Goal: Information Seeking & Learning: Learn about a topic

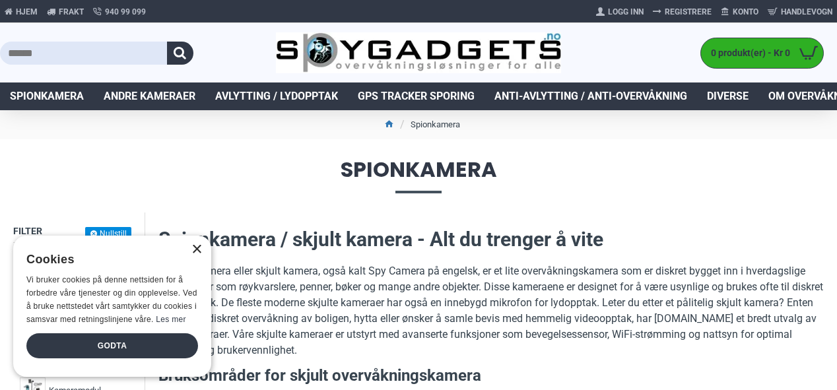
click at [195, 250] on div "×" at bounding box center [196, 250] width 10 height 10
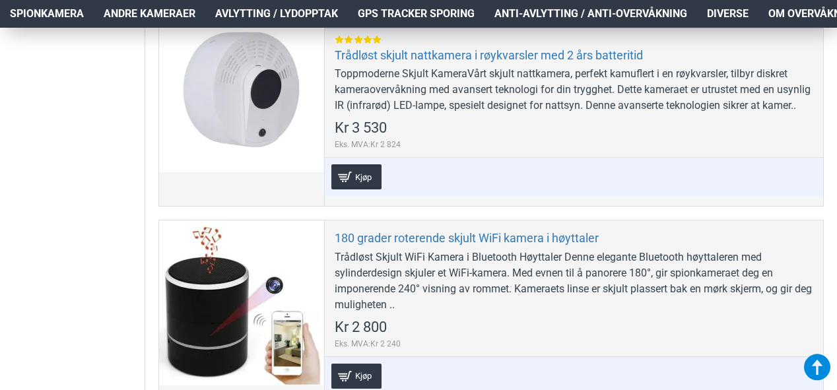
scroll to position [708, 0]
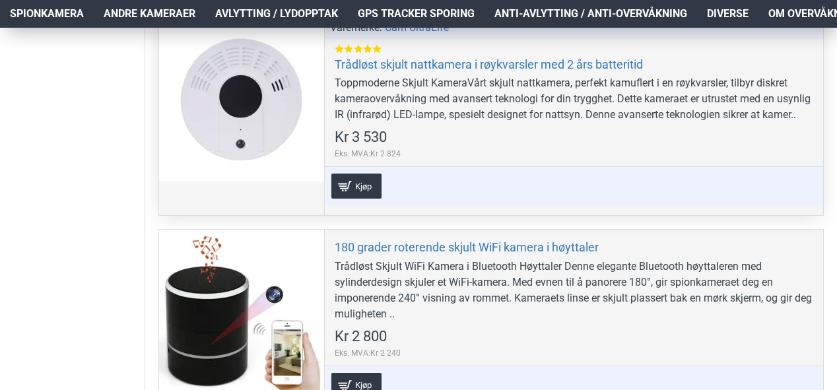
click at [273, 123] on div at bounding box center [241, 99] width 165 height 165
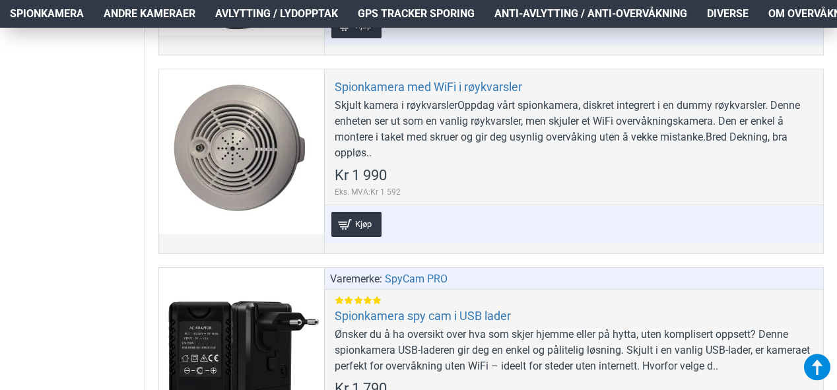
scroll to position [5198, 0]
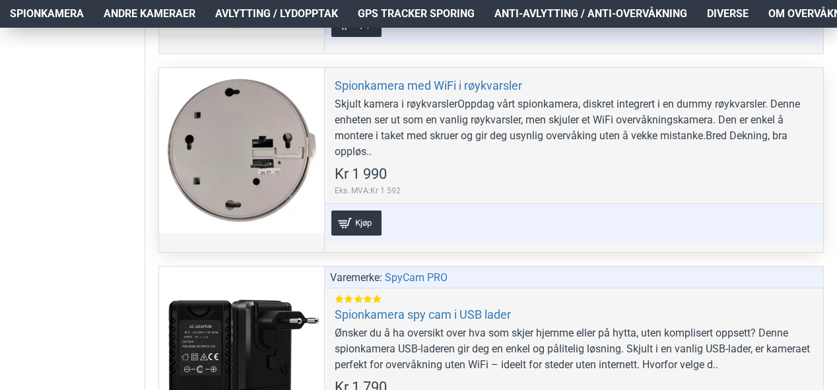
click at [242, 207] on div at bounding box center [241, 150] width 165 height 165
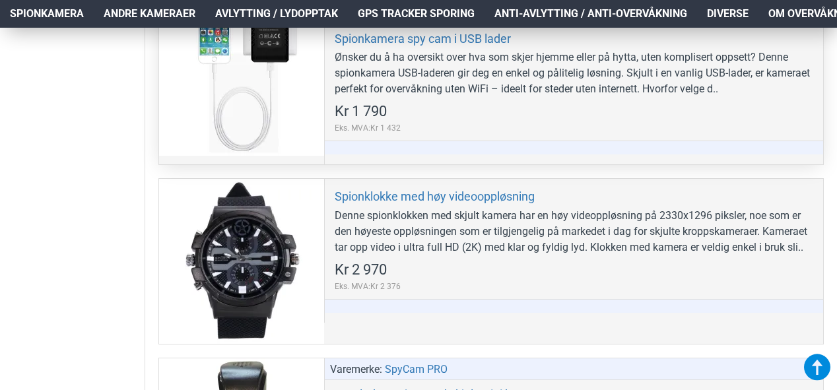
scroll to position [5476, 0]
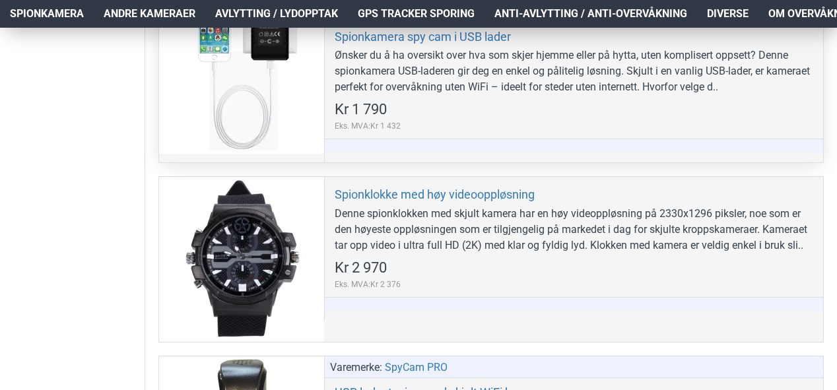
click at [295, 154] on div at bounding box center [241, 71] width 165 height 165
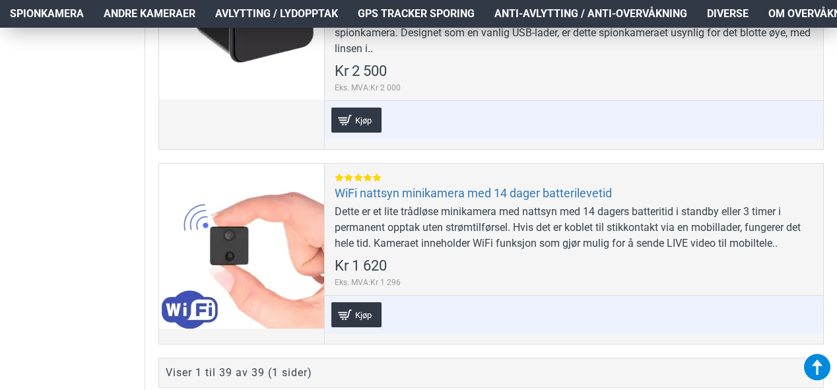
scroll to position [8182, 0]
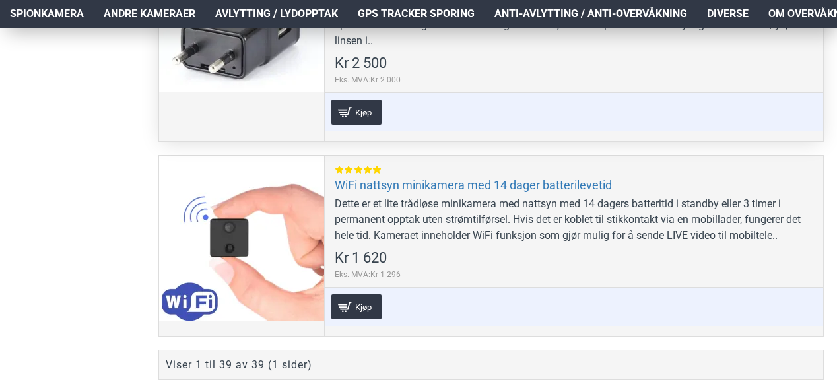
click at [366, 49] on div "USB-lader med WiFi Spionkamera for diskret overvåkningDette tilbyr den ultimate…" at bounding box center [574, 16] width 479 height 63
click at [246, 92] on div at bounding box center [241, 9] width 165 height 165
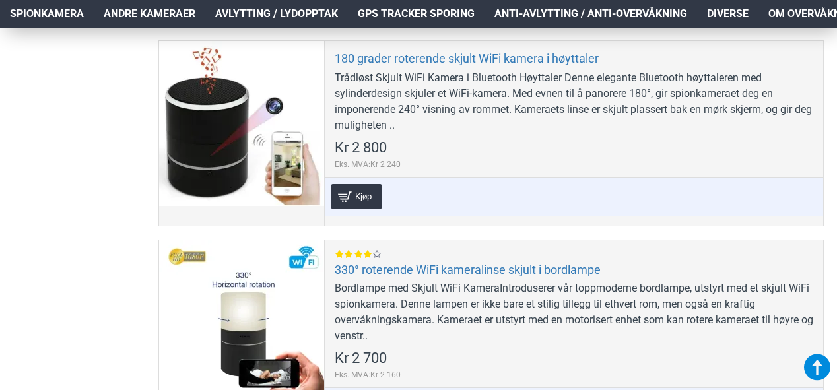
scroll to position [877, 0]
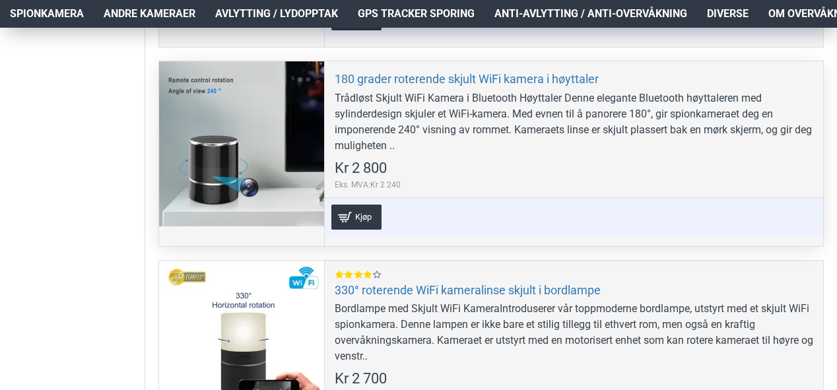
click at [283, 189] on div at bounding box center [241, 143] width 165 height 165
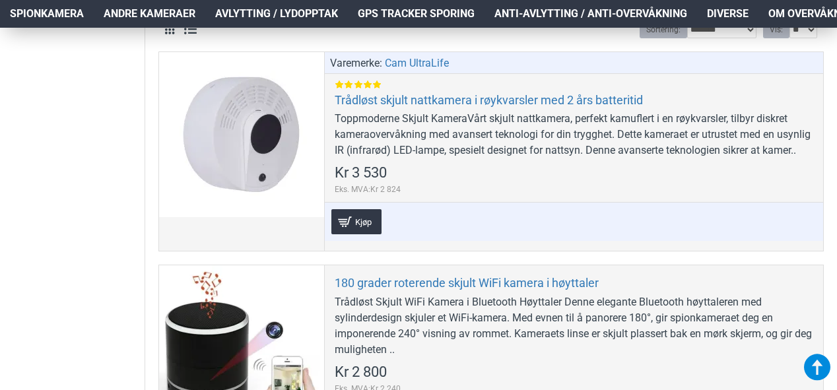
scroll to position [547, 0]
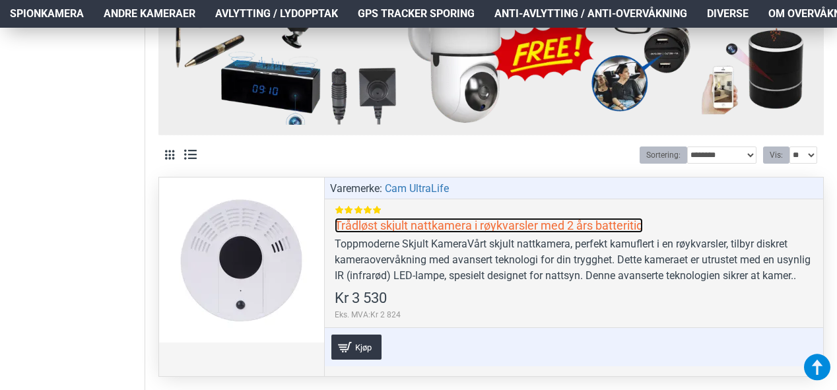
click at [399, 228] on link "Trådløst skjult nattkamera i røykvarsler med 2 års batteritid" at bounding box center [489, 225] width 308 height 15
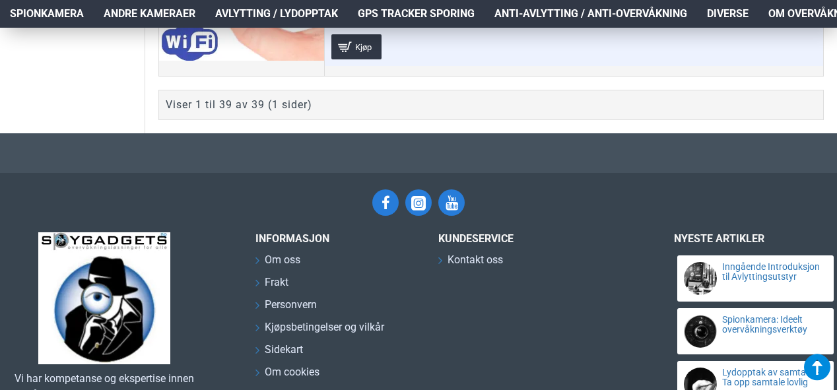
scroll to position [8445, 0]
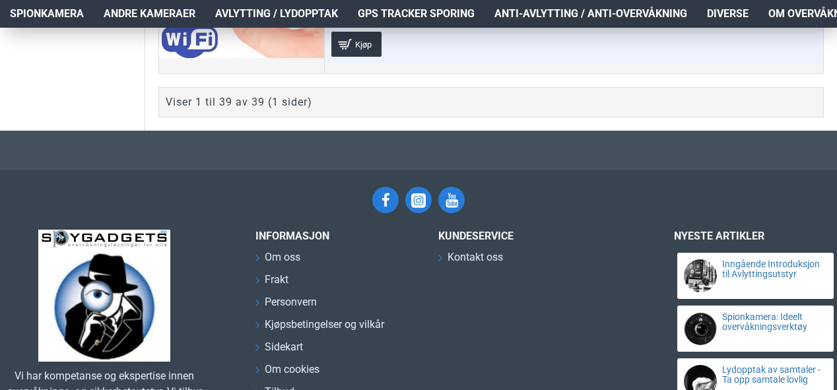
click at [261, 110] on div "Viser 1 til 39 av 39 (1 sider)" at bounding box center [239, 102] width 147 height 16
click at [292, 110] on div "Viser 1 til 39 av 39 (1 sider)" at bounding box center [239, 102] width 147 height 16
click at [246, 110] on div "Viser 1 til 39 av 39 (1 sider)" at bounding box center [239, 102] width 147 height 16
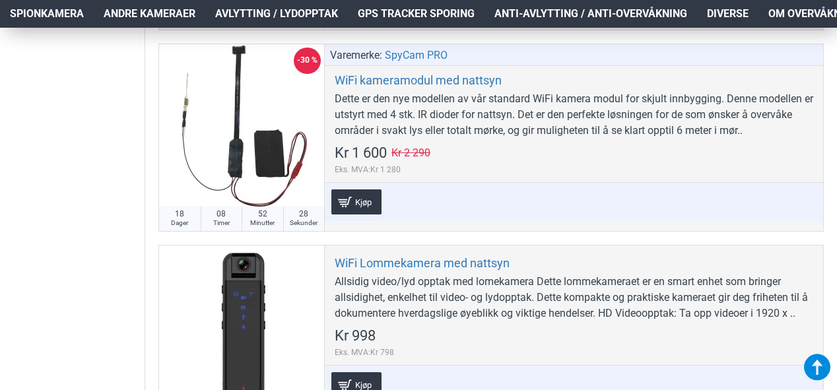
scroll to position [5982, 0]
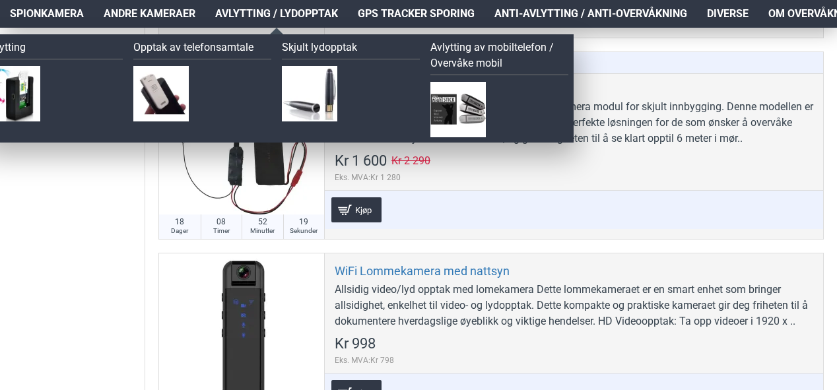
click at [288, 12] on span "Avlytting / Lydopptak" at bounding box center [276, 14] width 123 height 16
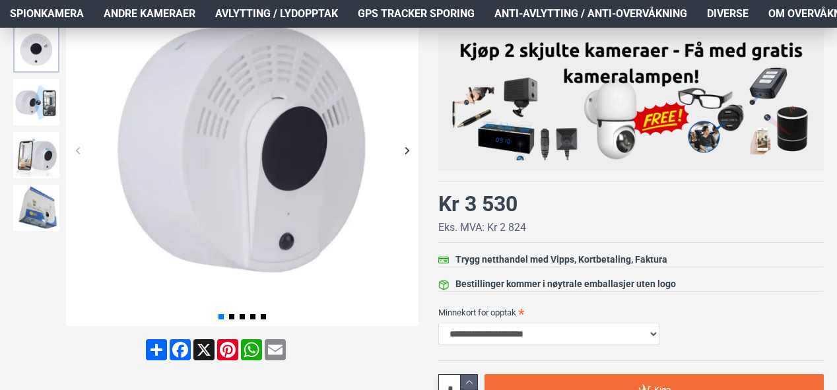
scroll to position [253, 0]
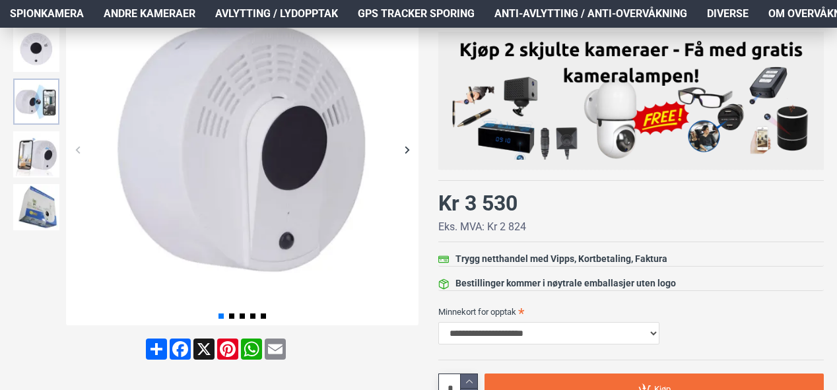
click at [42, 94] on img at bounding box center [36, 102] width 46 height 46
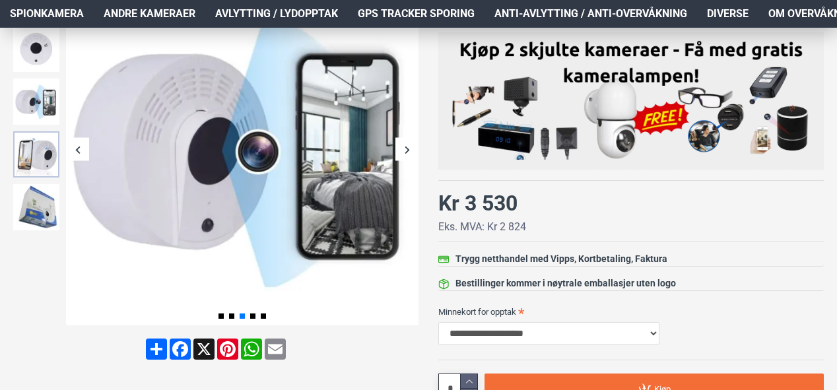
click at [48, 154] on img at bounding box center [36, 154] width 46 height 46
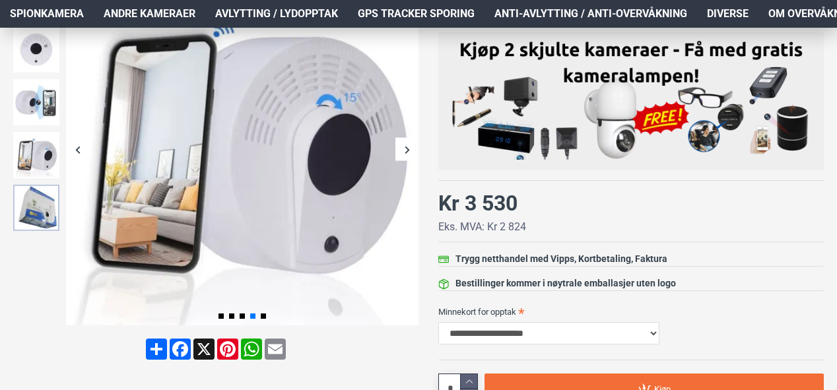
click at [46, 217] on img at bounding box center [36, 208] width 46 height 46
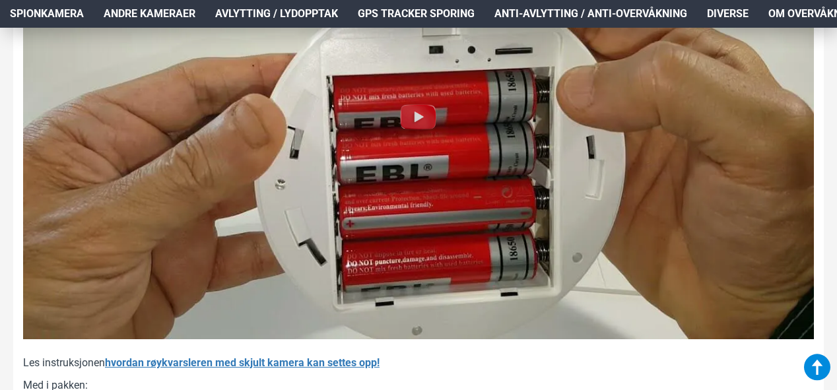
scroll to position [1390, 0]
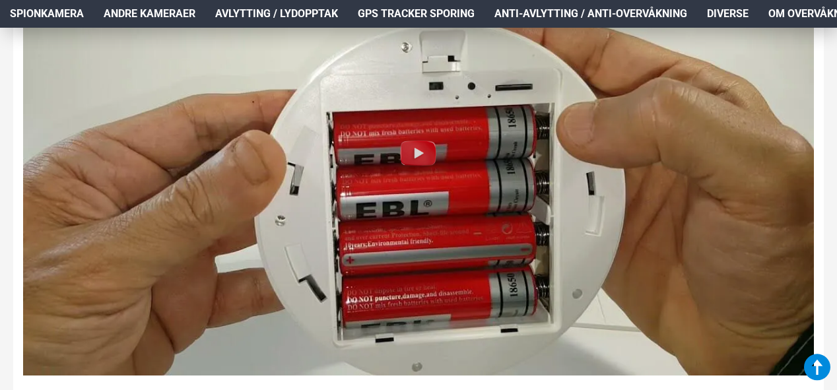
click at [416, 151] on img at bounding box center [418, 153] width 42 height 42
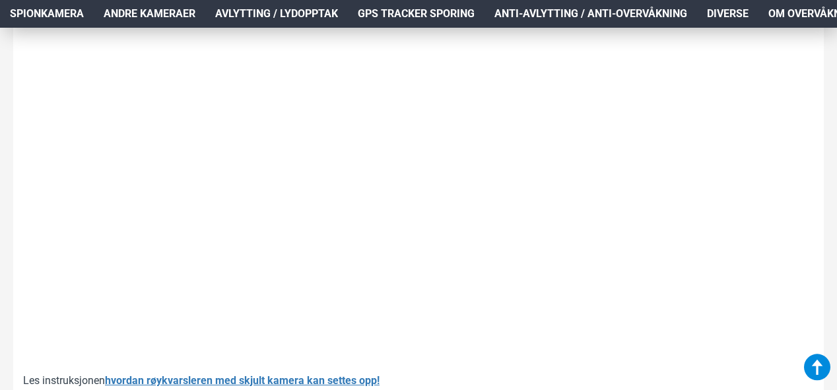
scroll to position [1412, 0]
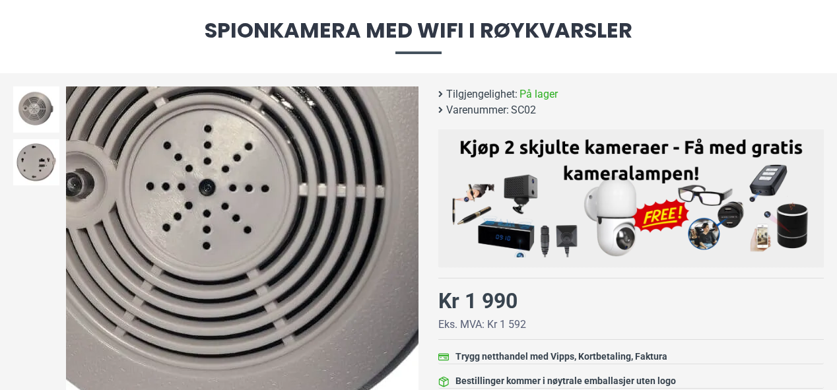
scroll to position [137, 0]
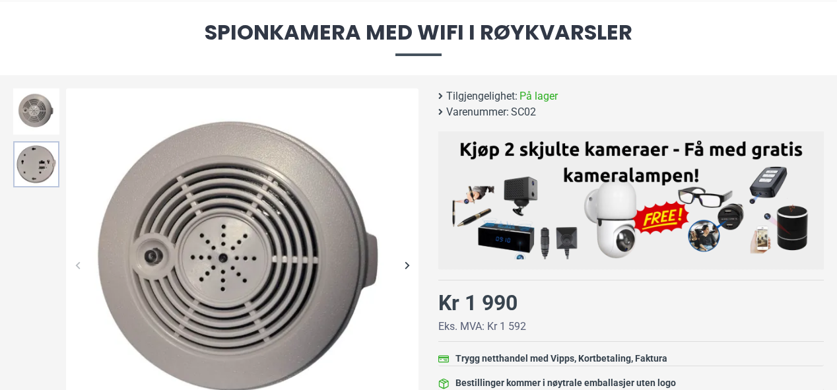
click at [36, 158] on img at bounding box center [36, 164] width 46 height 46
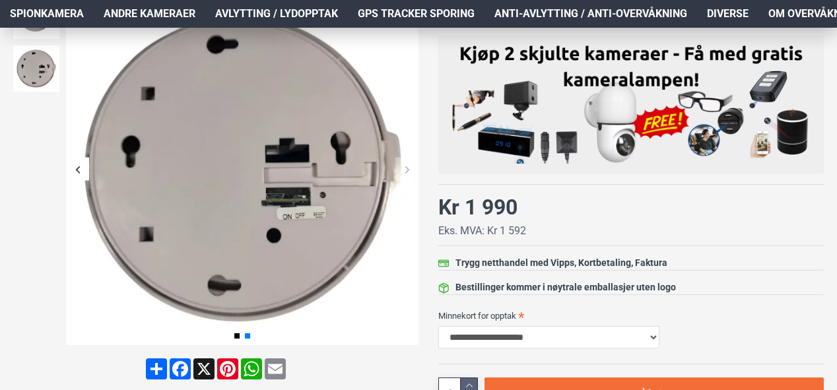
scroll to position [0, 0]
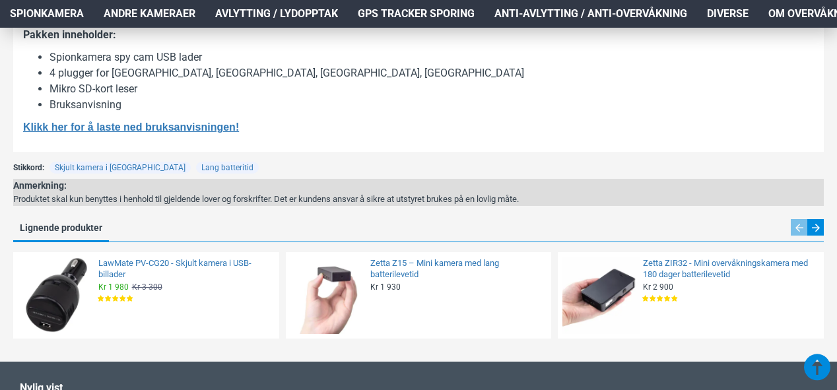
scroll to position [1328, 0]
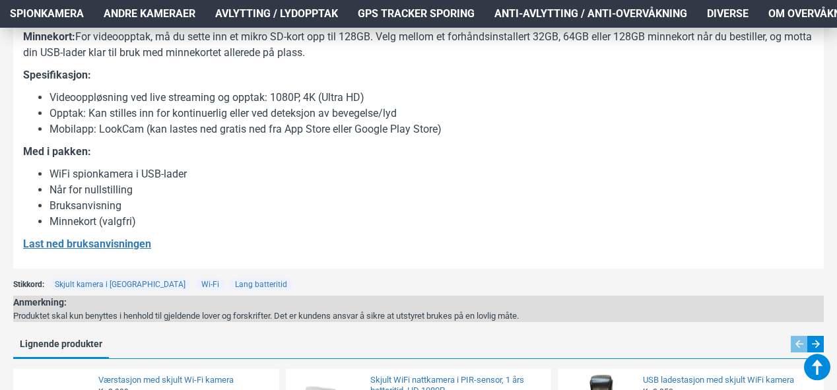
scroll to position [1042, 0]
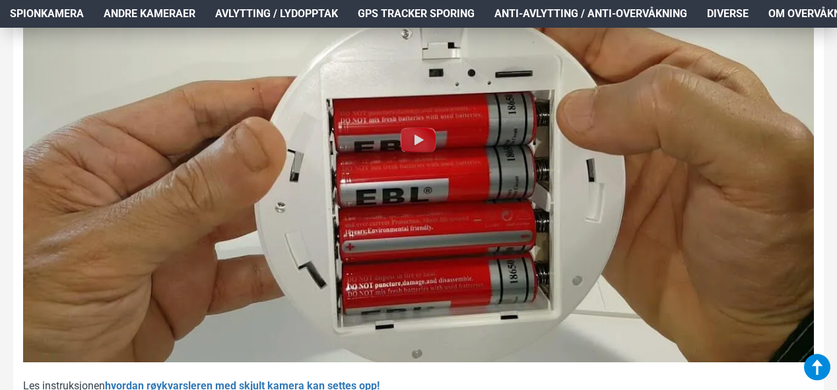
scroll to position [1396, 0]
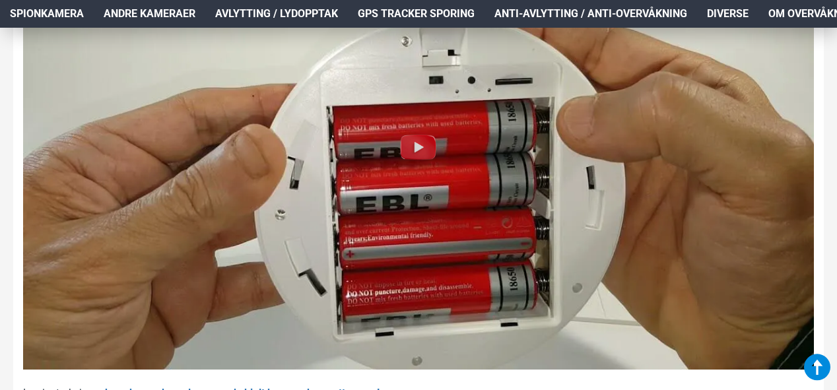
click at [419, 149] on img at bounding box center [418, 147] width 42 height 42
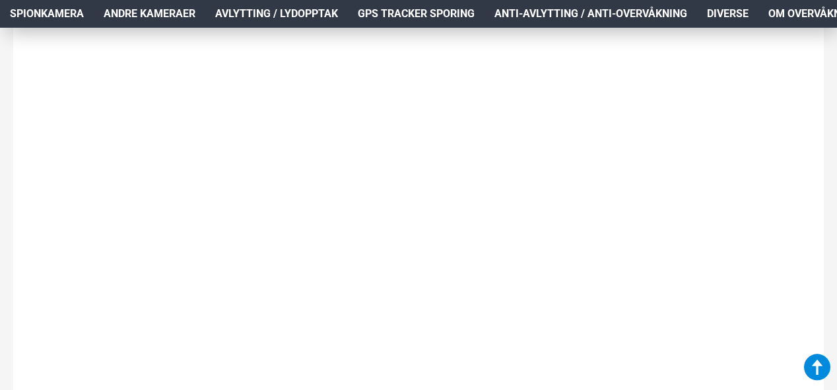
scroll to position [1372, 0]
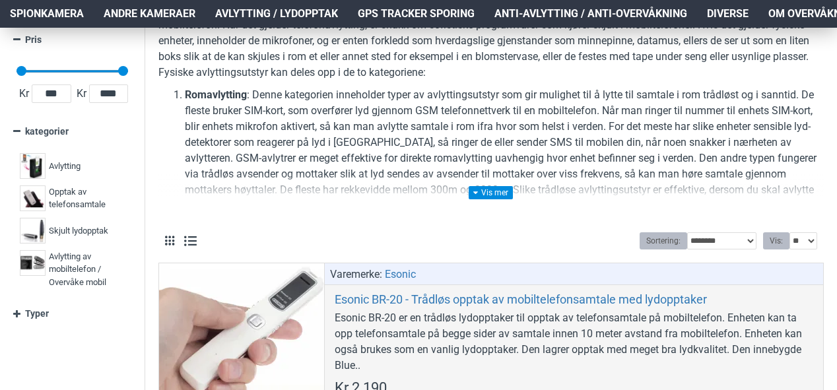
scroll to position [231, 0]
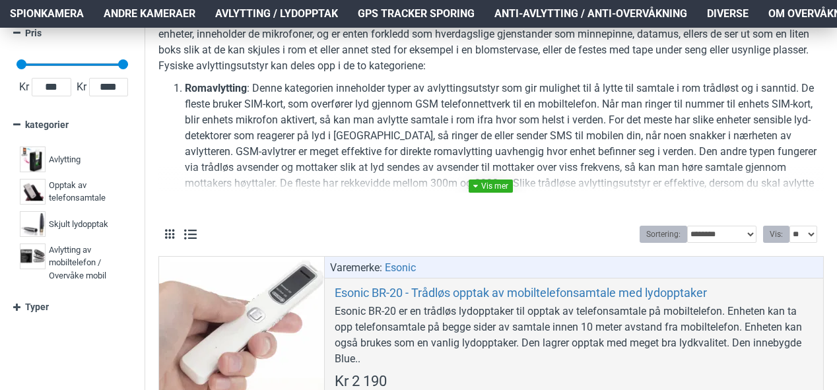
click at [483, 184] on link at bounding box center [491, 186] width 44 height 13
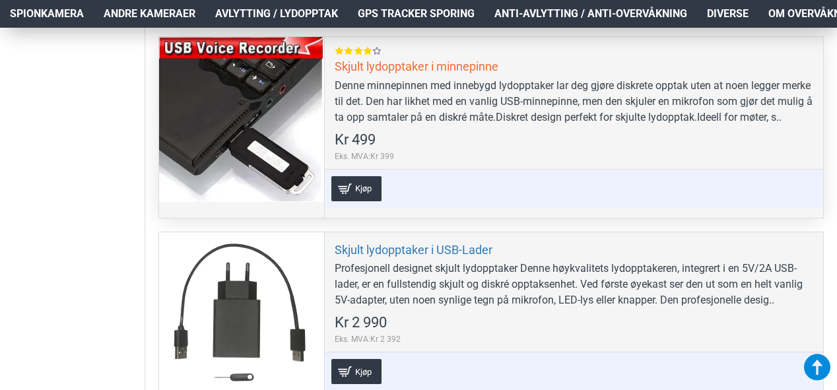
scroll to position [3285, 0]
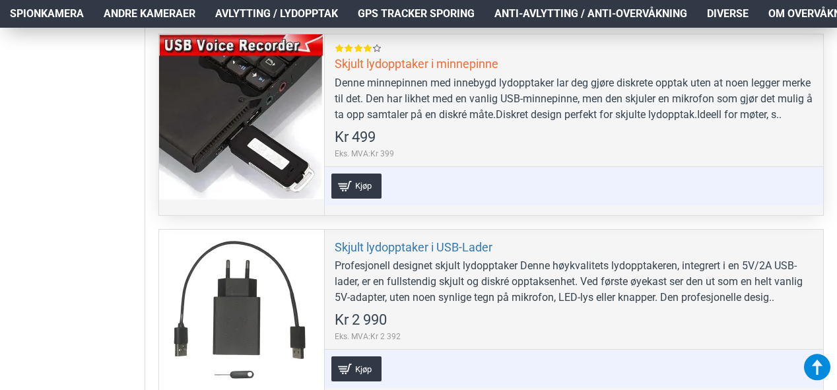
click at [356, 70] on div "Skjult lydopptaker i minnepinne Denne minnepinnen med innebygd lydopptaker lar …" at bounding box center [573, 124] width 499 height 180
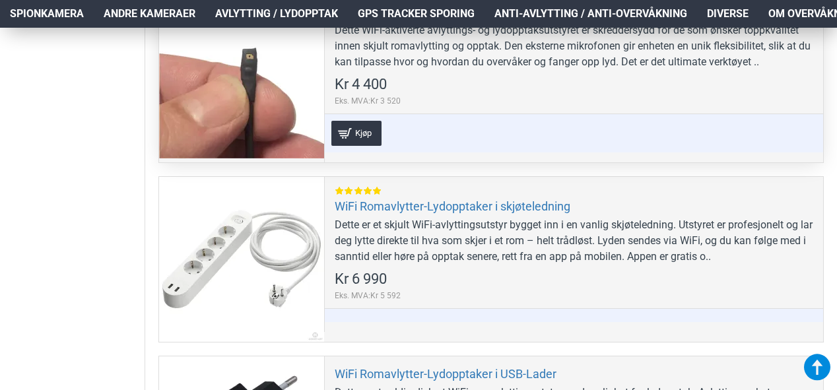
scroll to position [4063, 0]
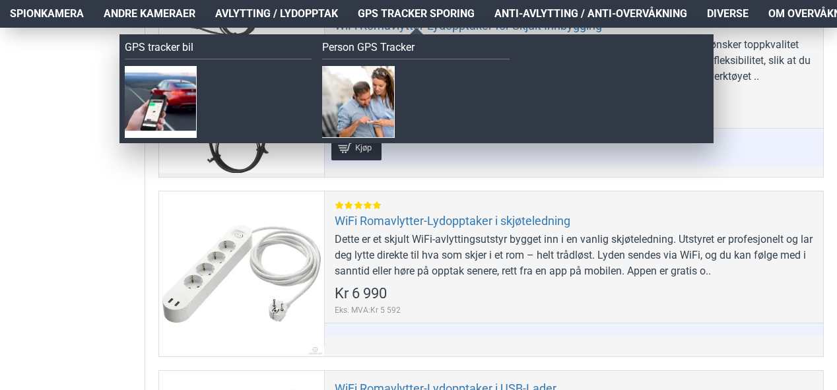
click at [428, 17] on span "GPS Tracker Sporing" at bounding box center [416, 14] width 117 height 16
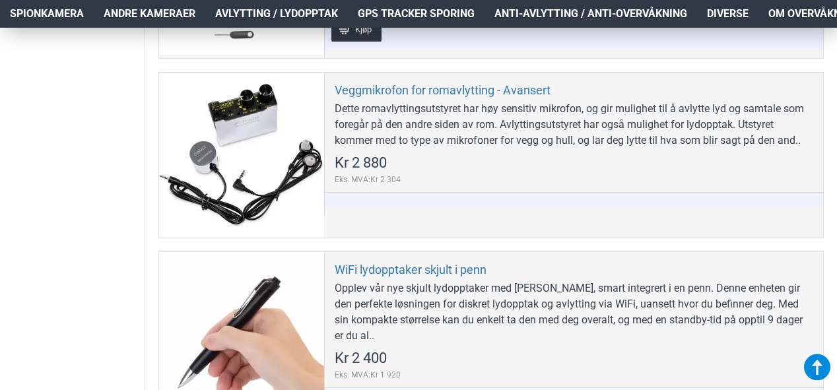
scroll to position [3619, 0]
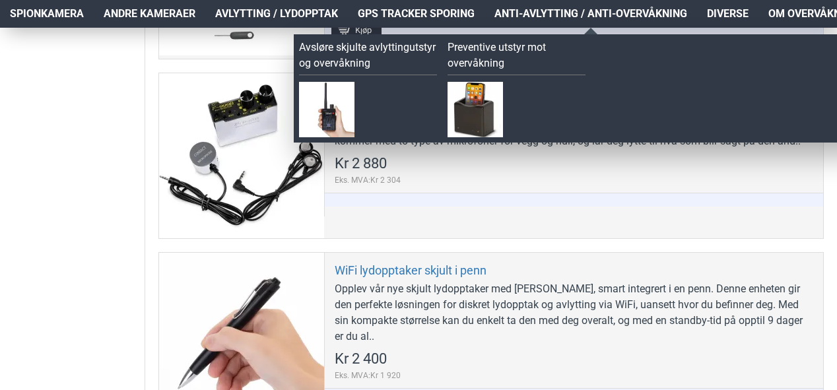
click at [567, 14] on span "Anti-avlytting / Anti-overvåkning" at bounding box center [590, 14] width 193 height 16
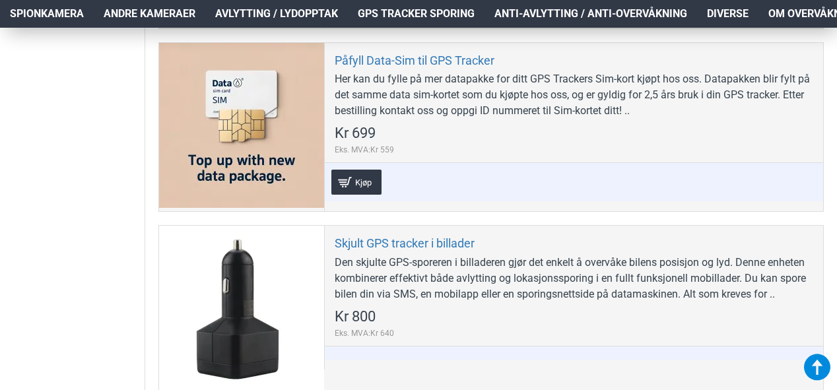
scroll to position [1934, 0]
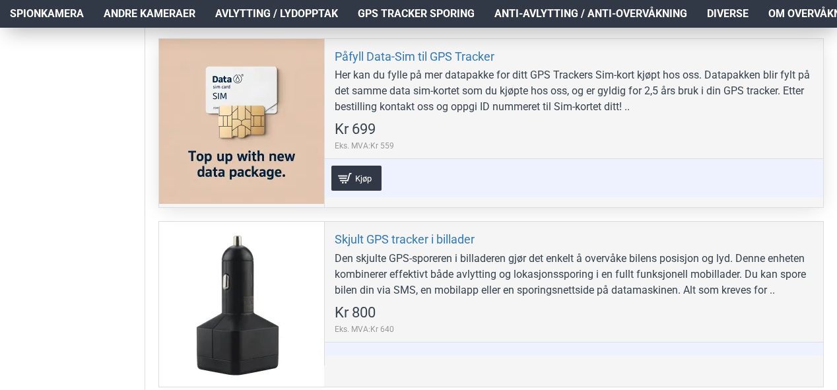
click at [304, 111] on div at bounding box center [241, 121] width 165 height 165
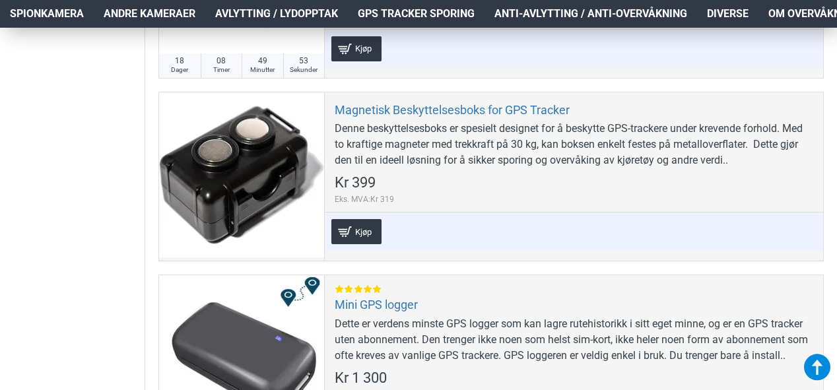
scroll to position [1500, 0]
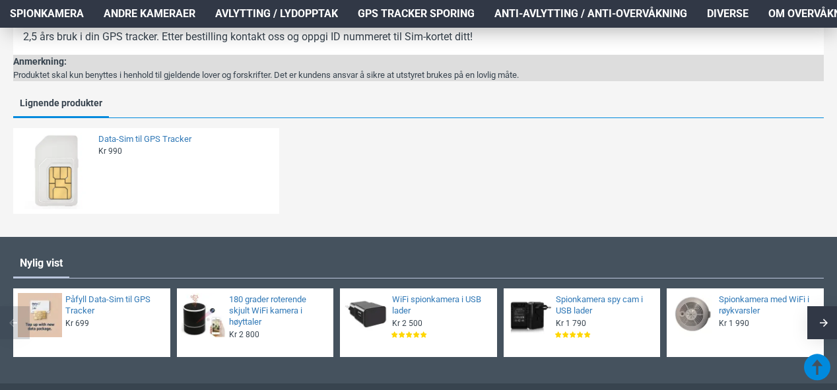
scroll to position [708, 0]
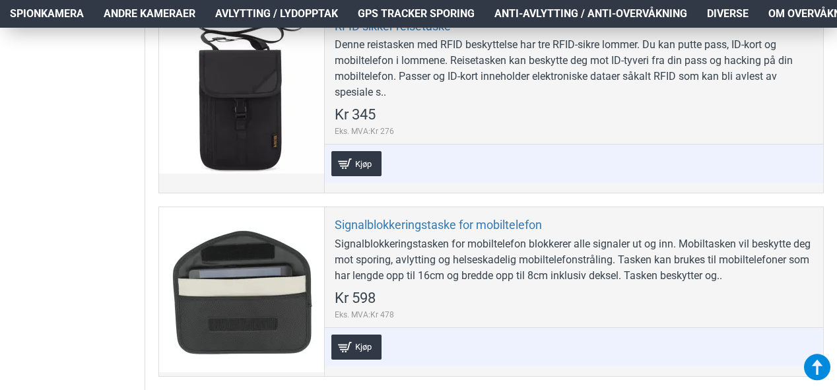
scroll to position [1636, 0]
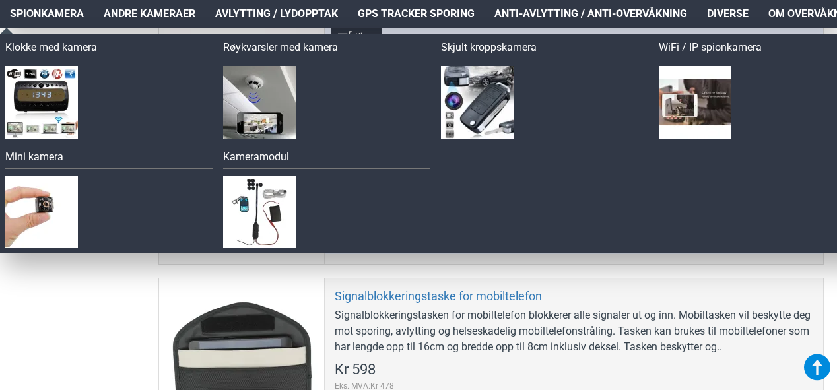
click at [60, 15] on span "Spionkamera" at bounding box center [47, 14] width 74 height 16
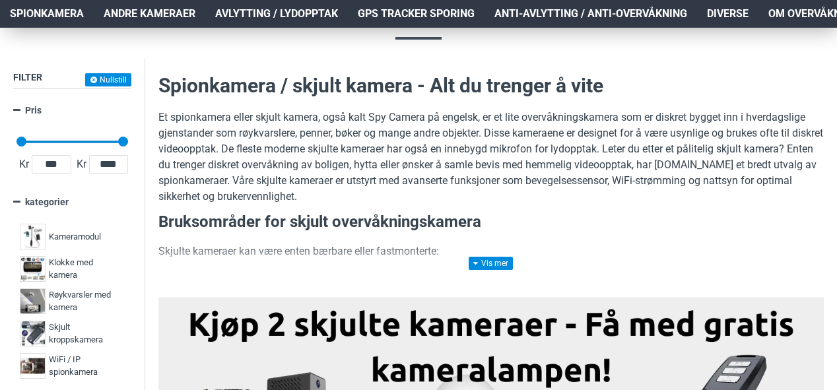
scroll to position [46, 0]
